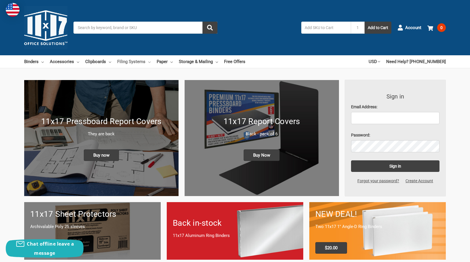
click at [127, 62] on link "Filing Systems" at bounding box center [133, 61] width 33 height 13
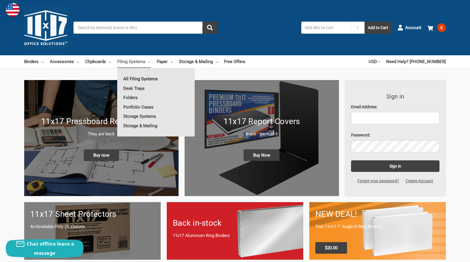
click at [134, 78] on link "All Filing Systems" at bounding box center [155, 78] width 77 height 9
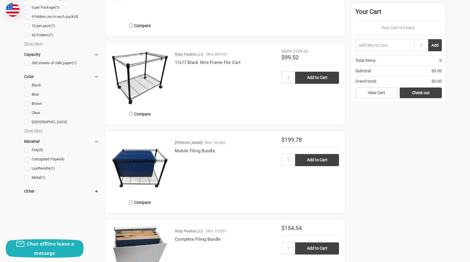
scroll to position [315, 0]
click at [145, 75] on img at bounding box center [140, 77] width 58 height 58
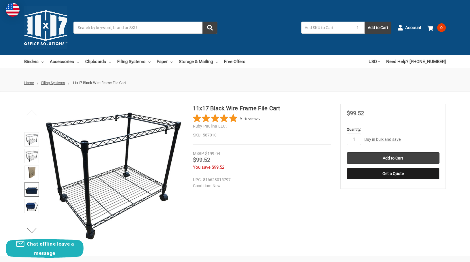
click at [33, 188] on img at bounding box center [31, 189] width 13 height 13
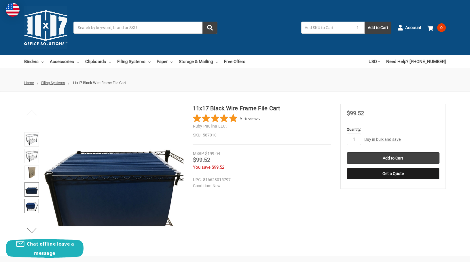
click at [33, 204] on img at bounding box center [31, 206] width 13 height 13
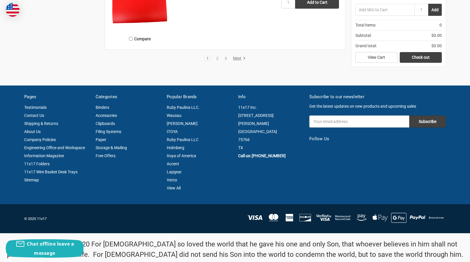
scroll to position [1275, 0]
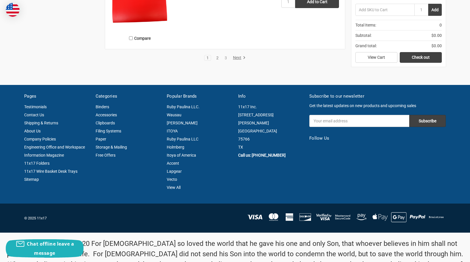
click at [215, 59] on link "2" at bounding box center [217, 58] width 6 height 4
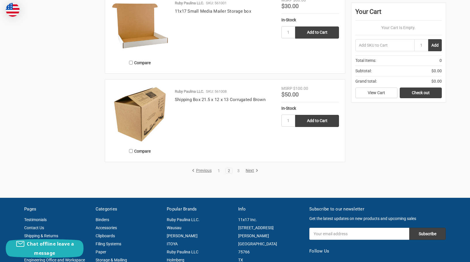
scroll to position [1132, 0]
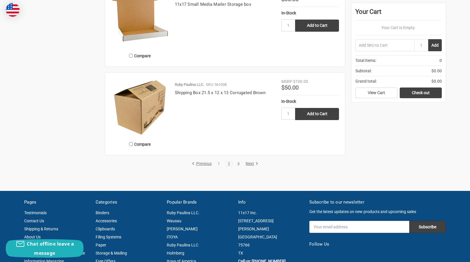
click at [239, 162] on link "3" at bounding box center [238, 164] width 6 height 4
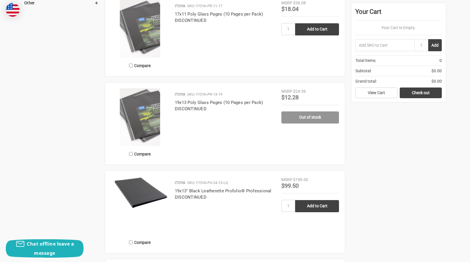
scroll to position [246, 0]
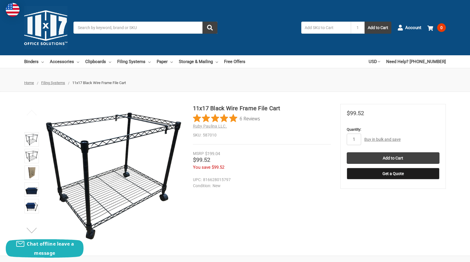
click at [30, 233] on button "Next" at bounding box center [32, 231] width 18 height 12
click at [33, 200] on img at bounding box center [31, 206] width 13 height 13
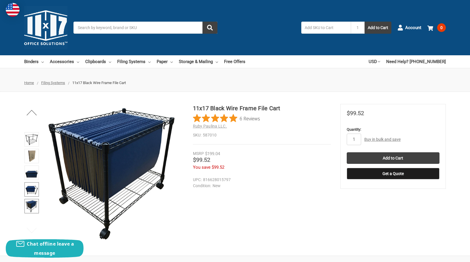
click at [35, 184] on img at bounding box center [31, 189] width 13 height 13
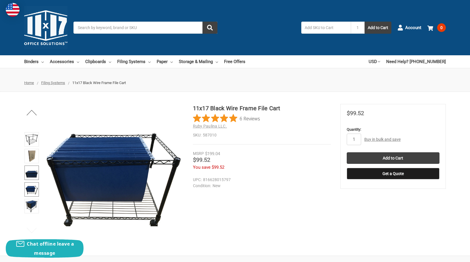
click at [37, 170] on img at bounding box center [31, 172] width 13 height 13
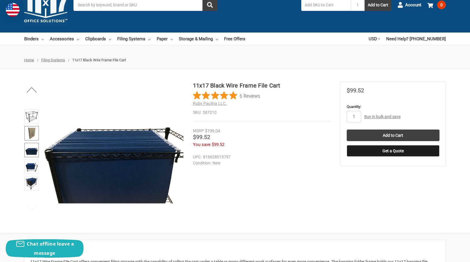
scroll to position [24, 0]
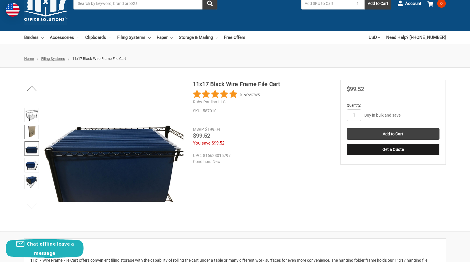
click at [35, 135] on img at bounding box center [31, 132] width 13 height 13
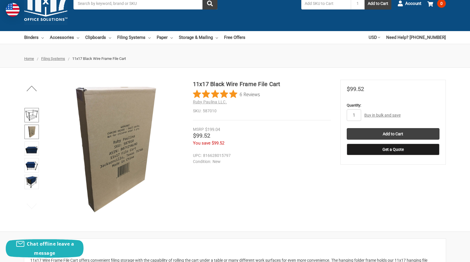
click at [34, 117] on img at bounding box center [31, 115] width 13 height 13
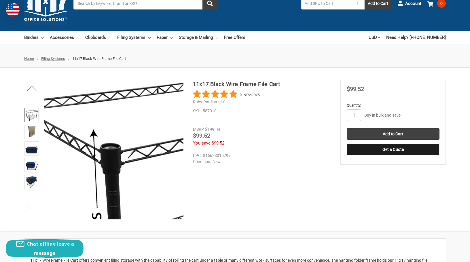
scroll to position [0, 0]
